Goal: Transaction & Acquisition: Purchase product/service

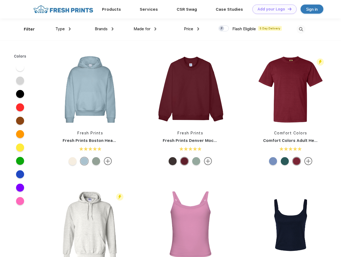
click at [272, 9] on link "Add your Logo Design Tool" at bounding box center [274, 9] width 44 height 9
click at [0, 0] on div "Design Tool" at bounding box center [0, 0] width 0 height 0
click at [287, 9] on link "Add your Logo Design Tool" at bounding box center [274, 9] width 44 height 9
click at [26, 29] on div "Filter" at bounding box center [29, 29] width 11 height 6
click at [63, 29] on span "Type" at bounding box center [59, 28] width 9 height 5
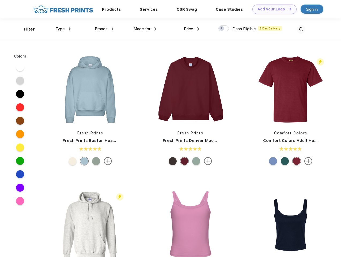
click at [104, 29] on span "Brands" at bounding box center [101, 28] width 13 height 5
click at [145, 29] on span "Made for" at bounding box center [141, 28] width 17 height 5
click at [191, 29] on span "Price" at bounding box center [188, 28] width 9 height 5
click at [224, 29] on div at bounding box center [223, 28] width 10 height 6
click at [222, 29] on input "checkbox" at bounding box center [219, 26] width 3 height 3
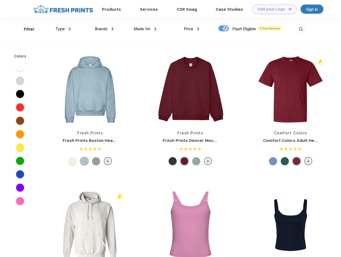
click at [301, 29] on img at bounding box center [300, 29] width 9 height 9
